Goal: Information Seeking & Learning: Find specific fact

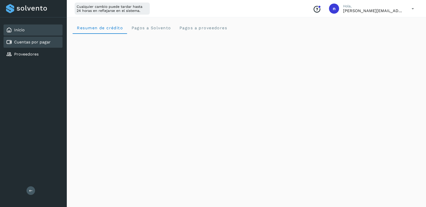
click at [39, 41] on link "Cuentas por pagar" at bounding box center [32, 42] width 37 height 5
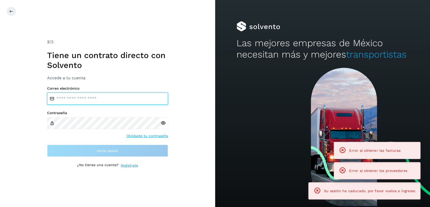
click at [115, 101] on input "email" at bounding box center [107, 98] width 121 height 12
type input "**********"
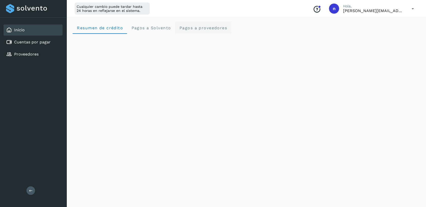
click at [198, 27] on span "Pagos a proveedores" at bounding box center [203, 27] width 48 height 5
click at [43, 114] on div "Inicio Cuentas por pagar Proveedores Salir" at bounding box center [33, 103] width 67 height 207
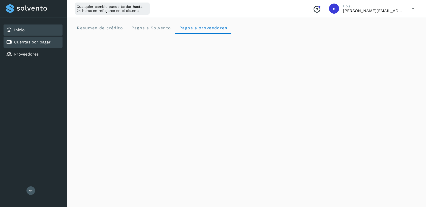
click at [41, 47] on div "Cuentas por pagar" at bounding box center [33, 42] width 59 height 11
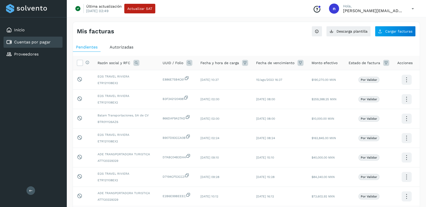
click at [114, 46] on span "Autorizadas" at bounding box center [122, 47] width 24 height 5
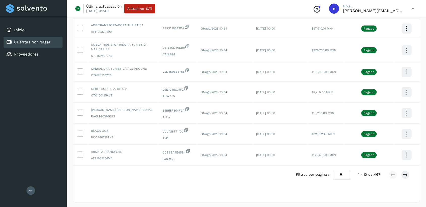
scroll to position [118, 0]
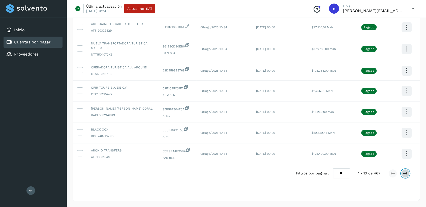
click at [407, 173] on icon at bounding box center [405, 173] width 5 height 5
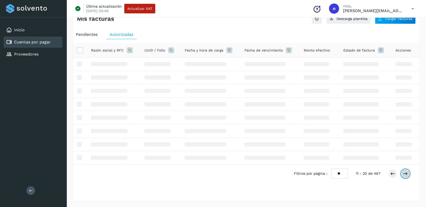
scroll to position [112, 0]
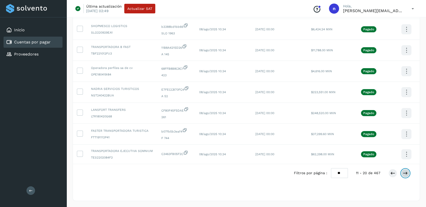
click at [408, 173] on button at bounding box center [405, 173] width 9 height 9
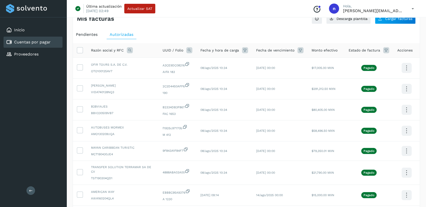
scroll to position [109, 0]
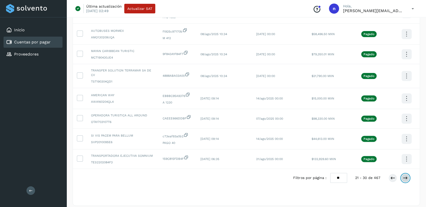
click at [407, 175] on icon at bounding box center [405, 177] width 5 height 5
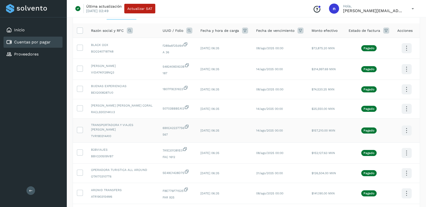
scroll to position [0, 0]
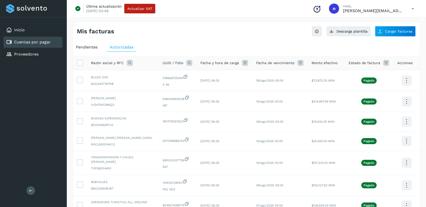
click at [131, 63] on icon at bounding box center [130, 63] width 6 height 6
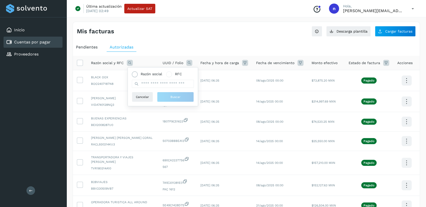
click at [135, 73] on span at bounding box center [134, 74] width 3 height 3
click at [151, 85] on input "text" at bounding box center [163, 84] width 62 height 8
type input "******"
click at [169, 97] on button "Buscar" at bounding box center [175, 97] width 37 height 10
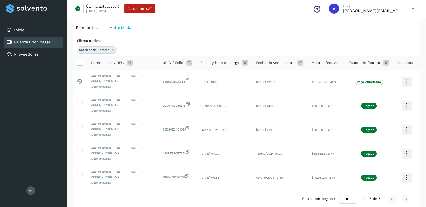
scroll to position [45, 0]
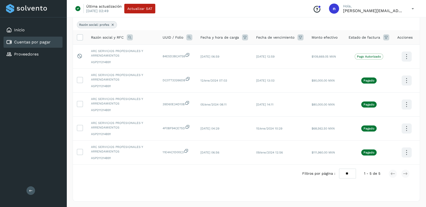
click at [114, 26] on icon at bounding box center [113, 25] width 4 height 4
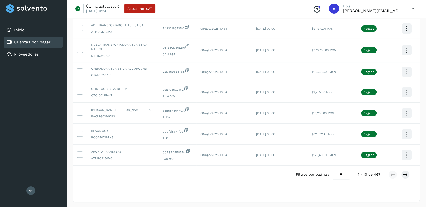
scroll to position [118, 0]
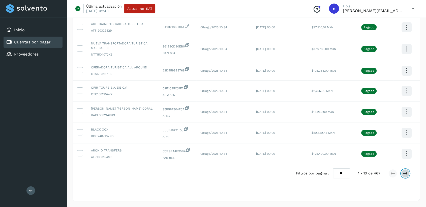
click at [405, 171] on icon at bounding box center [405, 173] width 5 height 5
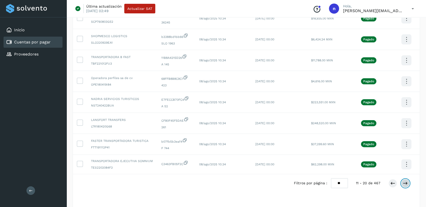
scroll to position [112, 0]
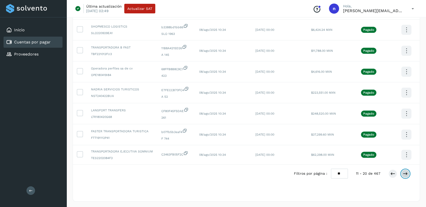
click at [406, 175] on icon at bounding box center [405, 173] width 5 height 5
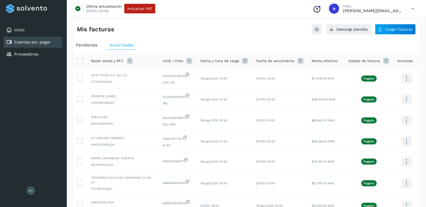
scroll to position [0, 0]
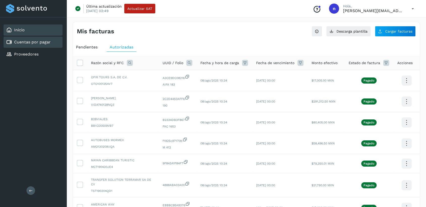
click at [32, 29] on div "Inicio" at bounding box center [33, 29] width 59 height 11
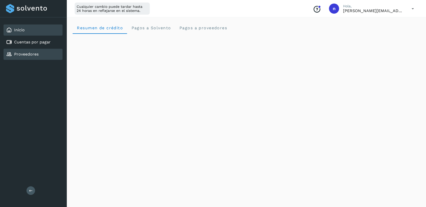
click at [32, 53] on link "Proveedores" at bounding box center [26, 54] width 24 height 5
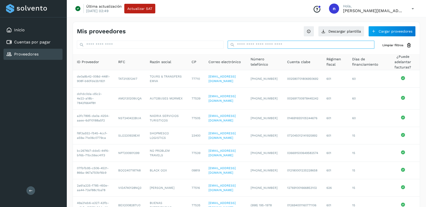
click at [238, 44] on input "text" at bounding box center [301, 45] width 147 height 8
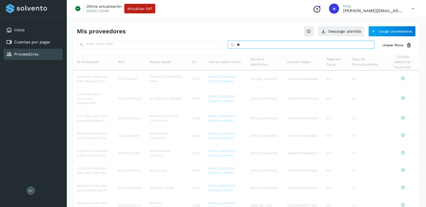
type input "***"
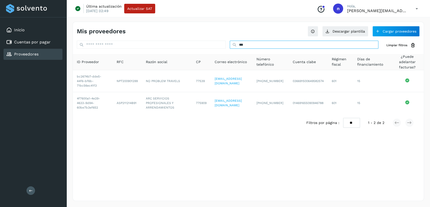
drag, startPoint x: 251, startPoint y: 44, endPoint x: 204, endPoint y: 52, distance: 48.2
click at [205, 50] on div "*** Limpiar filtros ID Proveedor RFC Razón social CP Correo electrónico Número …" at bounding box center [248, 86] width 351 height 91
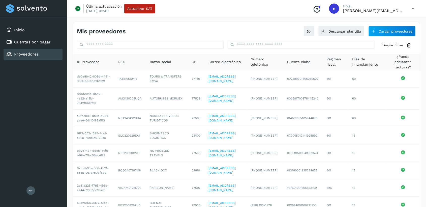
click at [20, 126] on div "Inicio Cuentas por pagar Proveedores Salir" at bounding box center [33, 103] width 67 height 207
